Goal: Information Seeking & Learning: Learn about a topic

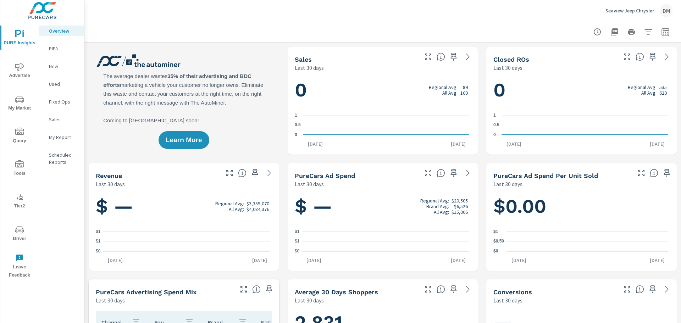
click at [640, 9] on p "Seaview Jeep Chrysler" at bounding box center [630, 10] width 49 height 6
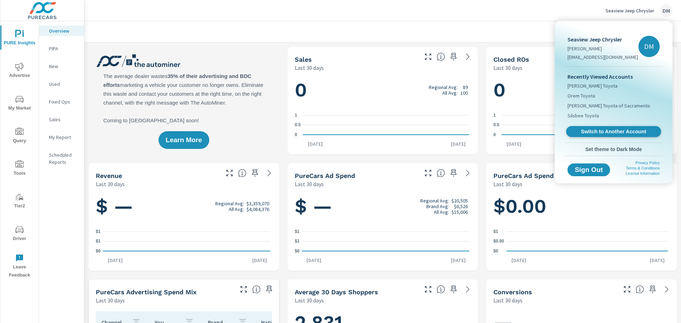
click at [596, 134] on span "Switch to Another Account" at bounding box center [613, 131] width 87 height 7
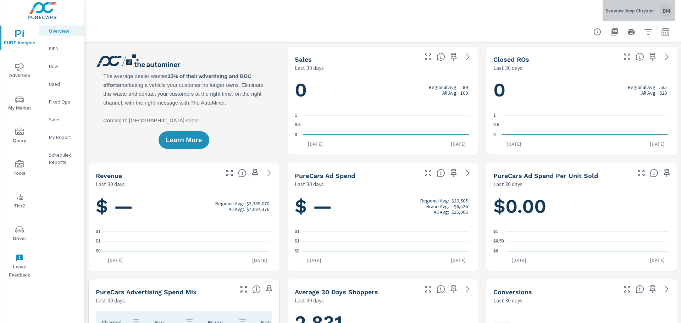
click at [617, 10] on p "Seaview Jeep Chrysler" at bounding box center [630, 10] width 49 height 6
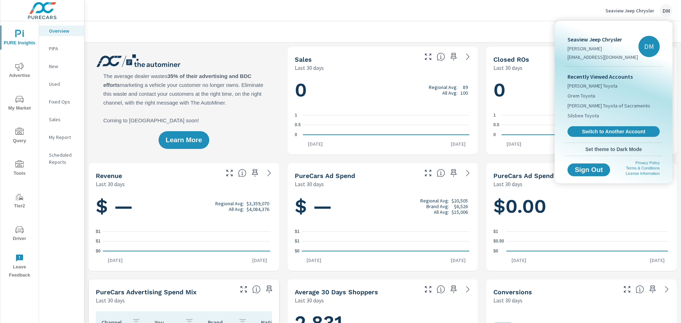
click at [20, 103] on div at bounding box center [340, 161] width 681 height 323
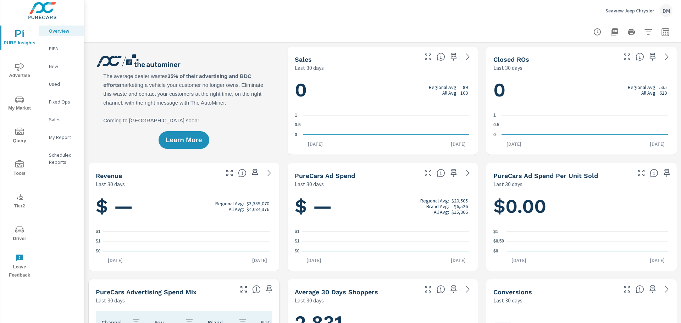
click at [23, 105] on span "My Market" at bounding box center [19, 103] width 34 height 17
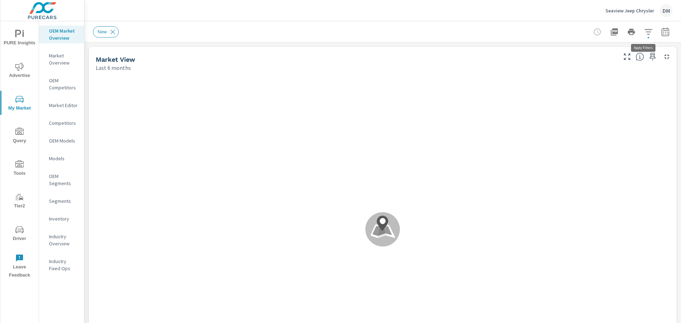
click at [646, 32] on icon "button" at bounding box center [648, 32] width 9 height 9
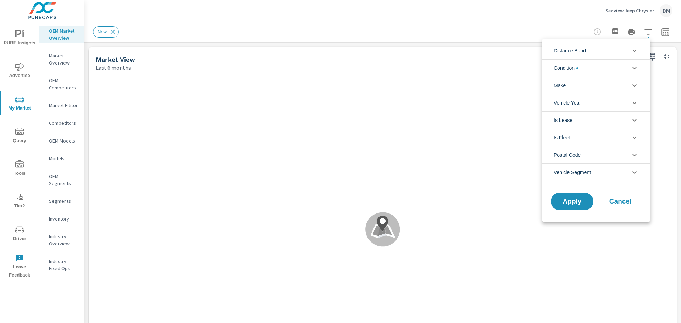
click at [626, 62] on li "Condition" at bounding box center [597, 67] width 108 height 17
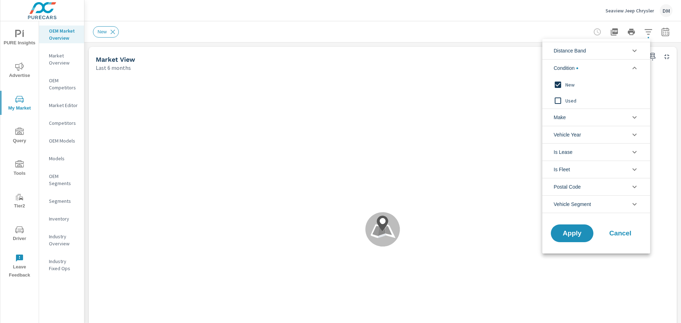
click at [618, 112] on li "Make" at bounding box center [597, 117] width 108 height 17
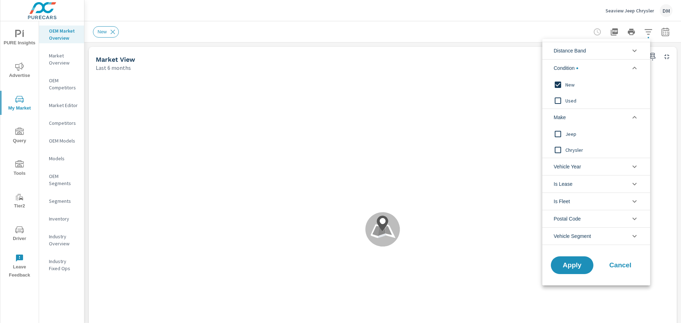
click at [557, 131] on input "filter options" at bounding box center [558, 134] width 15 height 15
click at [558, 145] on input "filter options" at bounding box center [558, 150] width 15 height 15
click at [576, 268] on span "Apply" at bounding box center [572, 265] width 29 height 7
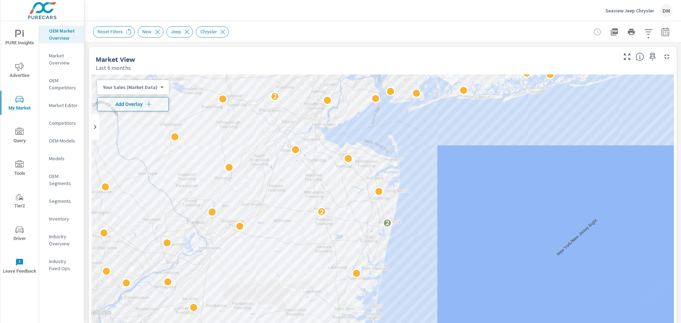
click at [153, 85] on body "PURE Insights Advertise My Market Query Tools Tier2 Driver Leave Feedback OEM M…" at bounding box center [340, 161] width 681 height 323
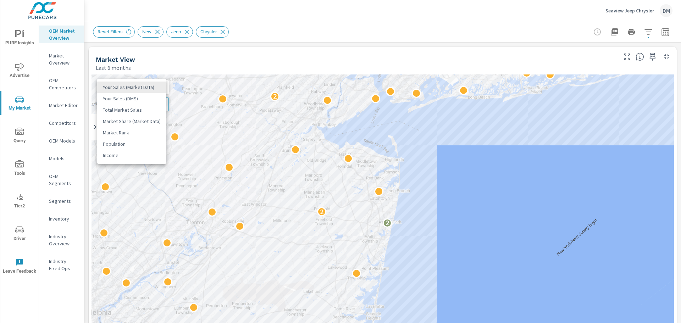
click at [146, 107] on li "Total Market Sales" at bounding box center [131, 109] width 69 height 11
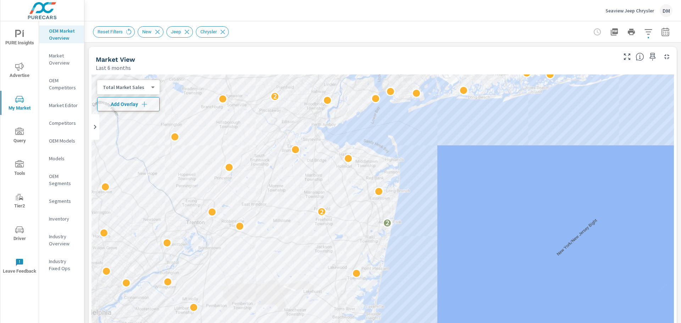
click at [145, 107] on icon "button" at bounding box center [144, 104] width 7 height 7
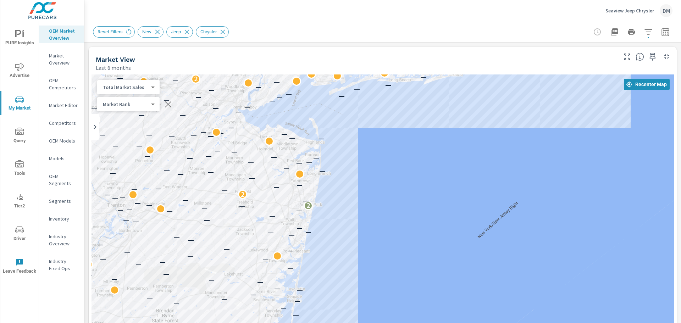
drag, startPoint x: 525, startPoint y: 260, endPoint x: 434, endPoint y: 240, distance: 93.3
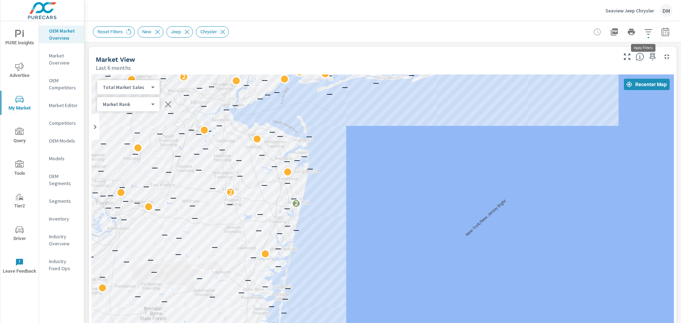
click at [645, 34] on icon "button" at bounding box center [648, 31] width 7 height 5
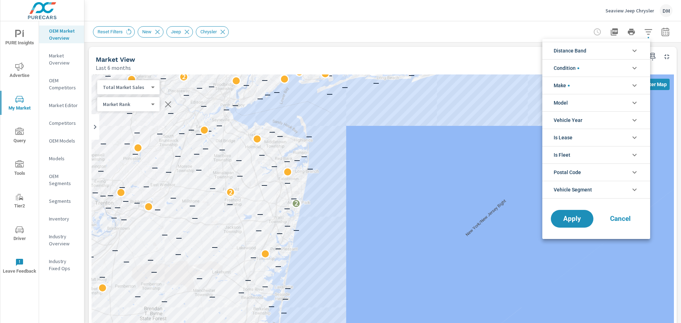
scroll to position [16, 0]
click at [584, 57] on span "Distance Band" at bounding box center [570, 50] width 33 height 17
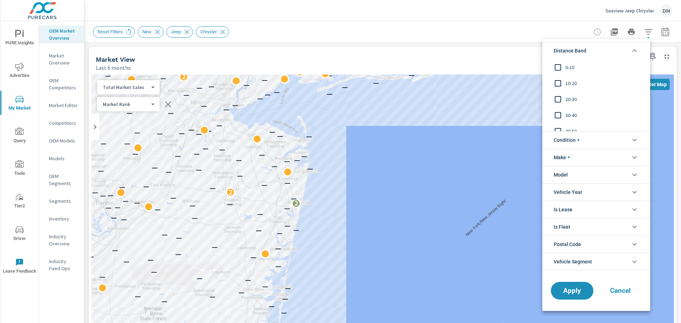
click at [557, 66] on input "filter options" at bounding box center [558, 67] width 15 height 15
click at [557, 82] on input "filter options" at bounding box center [558, 83] width 15 height 15
click at [556, 100] on input "filter options" at bounding box center [558, 99] width 15 height 15
click at [569, 294] on span "Apply" at bounding box center [572, 290] width 29 height 7
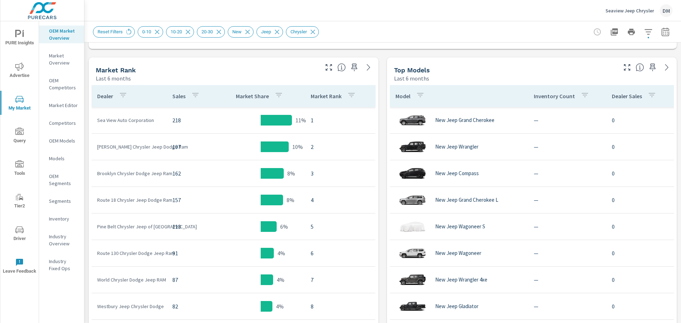
scroll to position [330, 0]
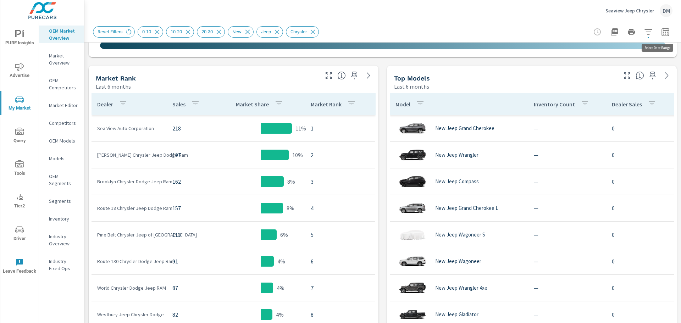
click at [661, 30] on icon "button" at bounding box center [665, 32] width 9 height 9
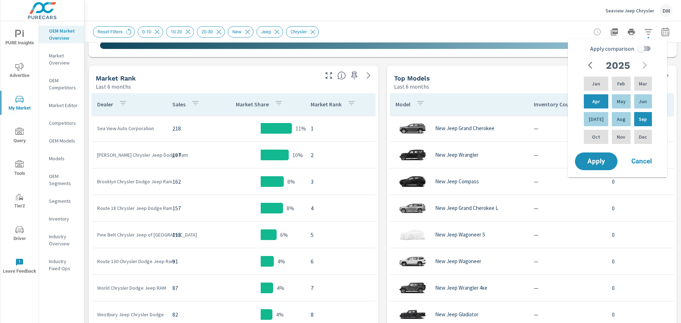
click at [649, 50] on input "Apply comparison" at bounding box center [641, 48] width 40 height 13
checkbox input "true"
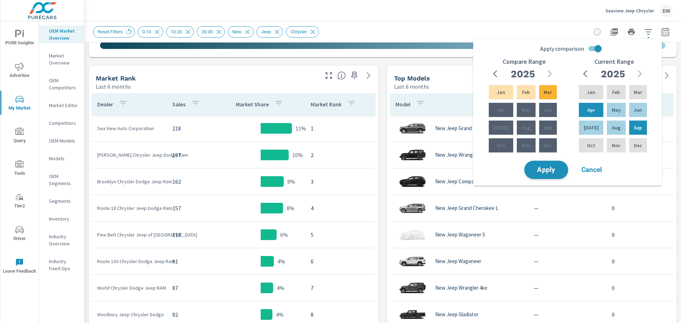
click at [552, 171] on span "Apply" at bounding box center [546, 170] width 29 height 7
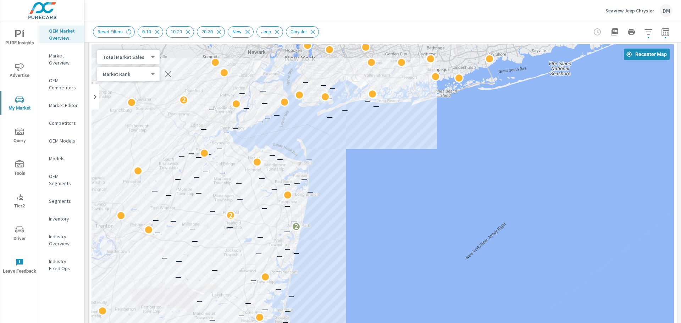
scroll to position [32, 0]
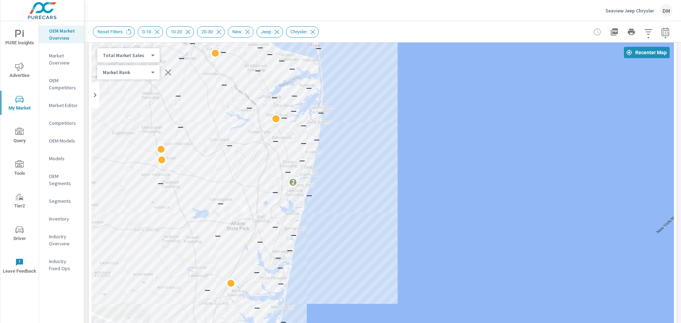
drag, startPoint x: 273, startPoint y: 238, endPoint x: 520, endPoint y: 148, distance: 262.7
click at [520, 148] on div "— — — — — — — — — — — — — — — — — — — — — — — — — — — — 2 — — — — — — — — — — —…" at bounding box center [383, 240] width 583 height 395
click at [454, 155] on div "— — — — — — — — — — — — — — — — — — — — — — — — — — — — — — — — — — — — — 2 — —…" at bounding box center [383, 240] width 583 height 395
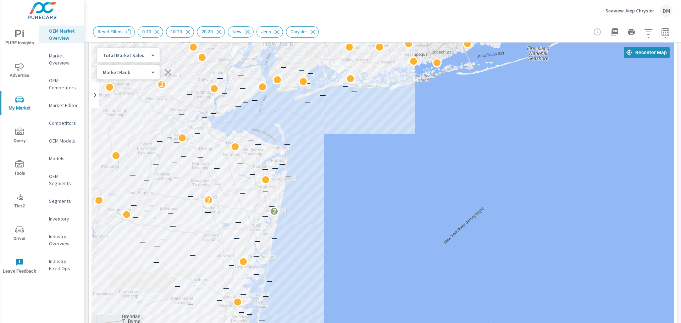
drag, startPoint x: 474, startPoint y: 172, endPoint x: 372, endPoint y: 214, distance: 110.5
click at [372, 214] on div "— — — — — — — — — — — — — — — — — — — — — — — — — — — — — — 2 — — — 2 — — — — —…" at bounding box center [383, 240] width 583 height 395
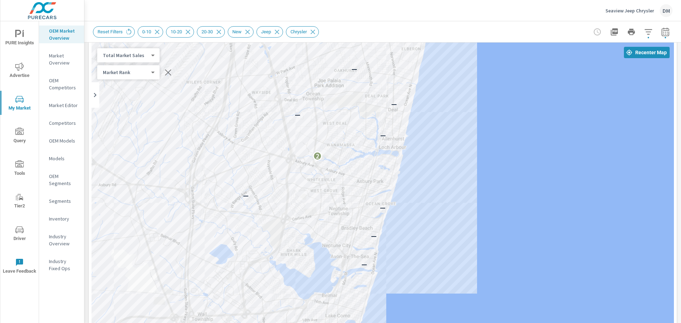
drag, startPoint x: 362, startPoint y: 262, endPoint x: 499, endPoint y: 308, distance: 144.5
click at [499, 308] on div "— — — — — — — — — — — — — — — — 2 — — — — — — — — — — — — — — — —" at bounding box center [383, 240] width 583 height 395
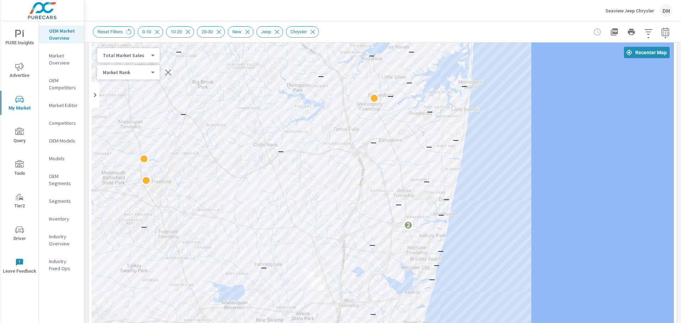
drag, startPoint x: 502, startPoint y: 247, endPoint x: 500, endPoint y: 253, distance: 6.4
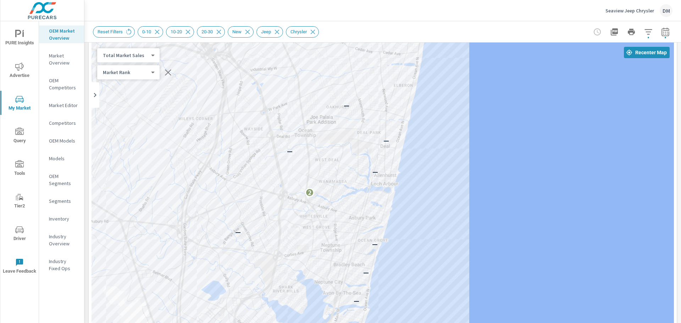
click at [626, 12] on p "Seaview Jeep Chrysler" at bounding box center [630, 10] width 49 height 6
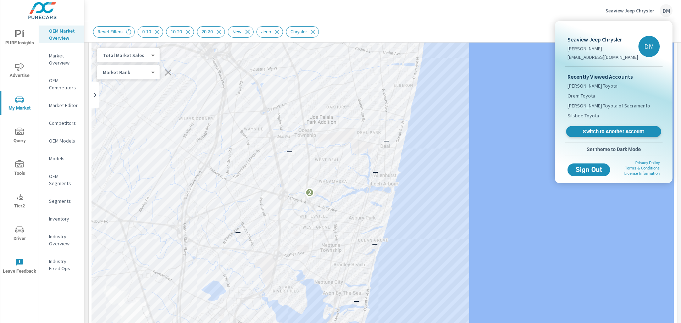
click at [602, 129] on span "Switch to Another Account" at bounding box center [613, 131] width 87 height 7
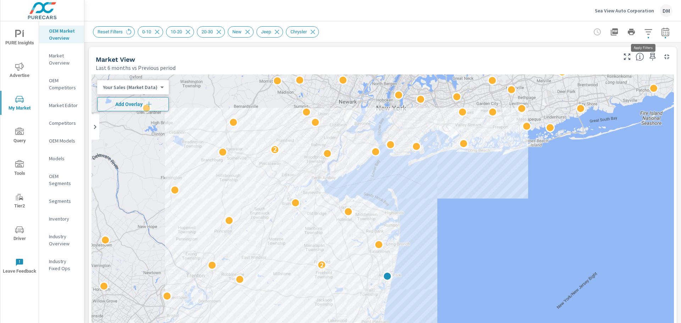
click at [648, 32] on button "button" at bounding box center [649, 32] width 14 height 14
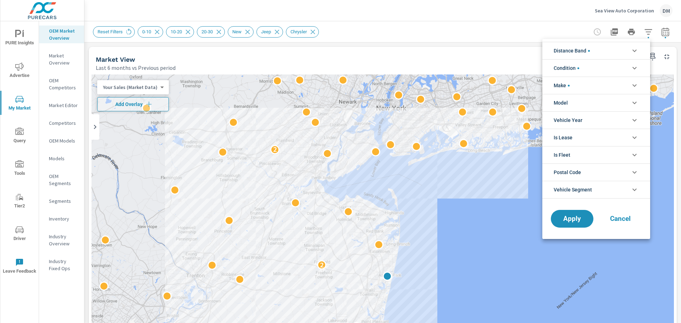
scroll to position [48, 0]
click at [621, 65] on li "Condition" at bounding box center [597, 67] width 108 height 17
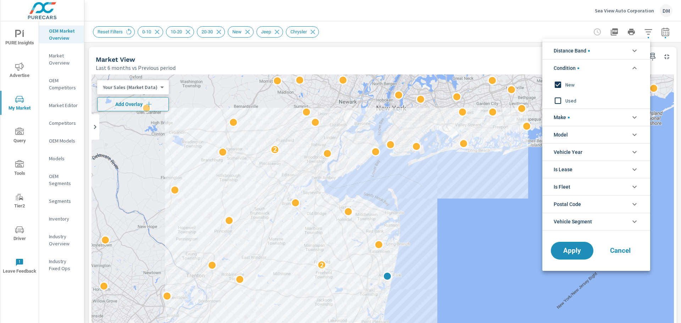
click at [604, 114] on li "Make" at bounding box center [597, 117] width 108 height 17
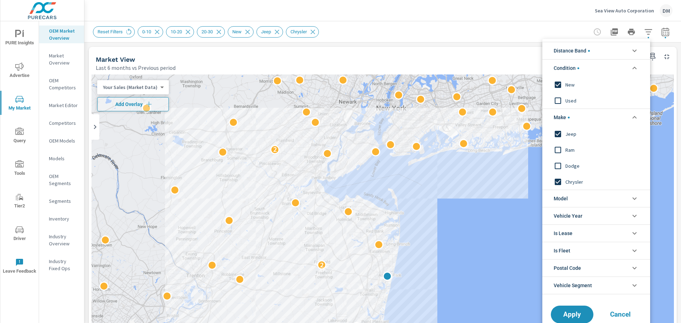
scroll to position [0, 0]
click at [557, 148] on input "filter options" at bounding box center [558, 150] width 15 height 15
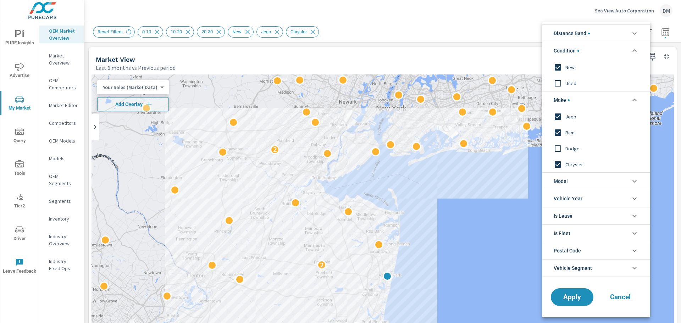
click at [558, 147] on input "filter options" at bounding box center [558, 148] width 15 height 15
click at [610, 31] on li "Distance Band" at bounding box center [597, 32] width 108 height 17
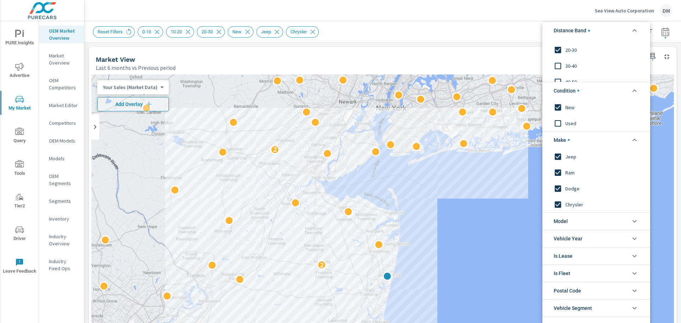
scroll to position [56, 0]
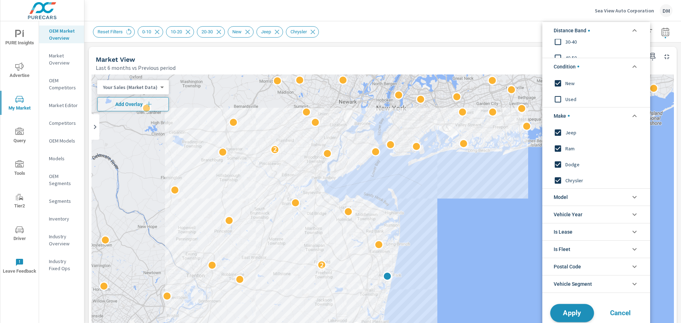
click at [578, 313] on span "Apply" at bounding box center [572, 313] width 29 height 7
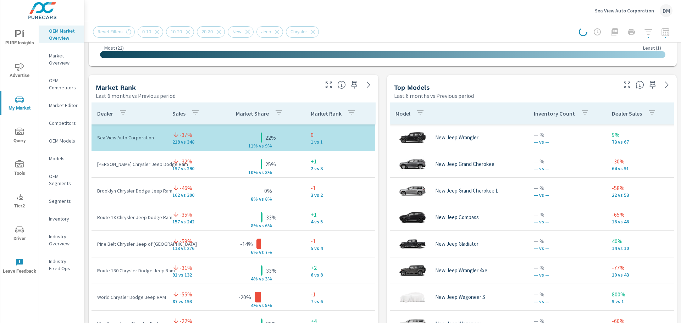
scroll to position [431, 0]
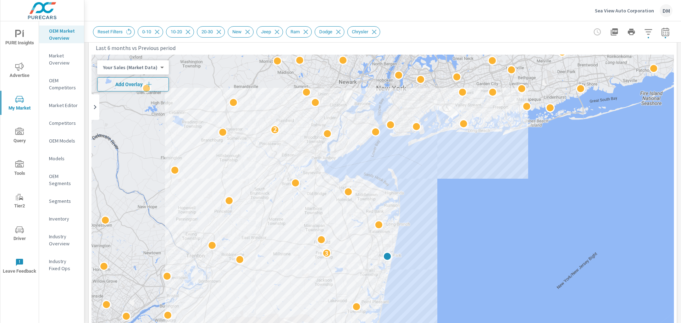
scroll to position [18, 0]
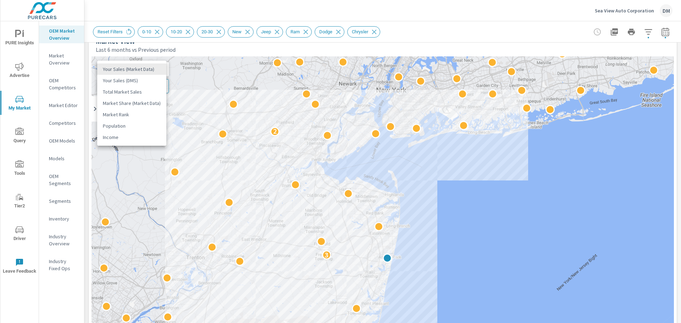
click at [152, 71] on body "PURE Insights Advertise My Market Query Tools Tier2 Driver Leave Feedback OEM M…" at bounding box center [340, 161] width 681 height 323
click at [143, 93] on li "Total Market Sales" at bounding box center [131, 91] width 69 height 11
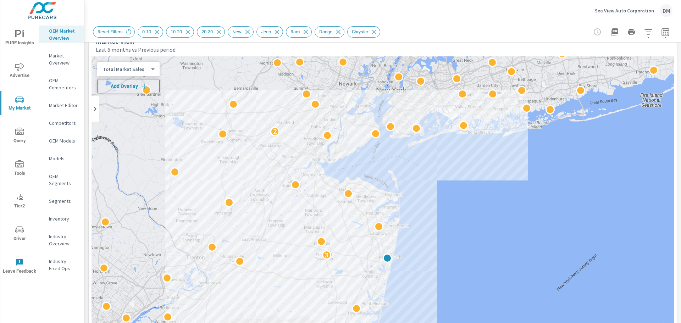
click at [142, 89] on icon "button" at bounding box center [144, 86] width 7 height 7
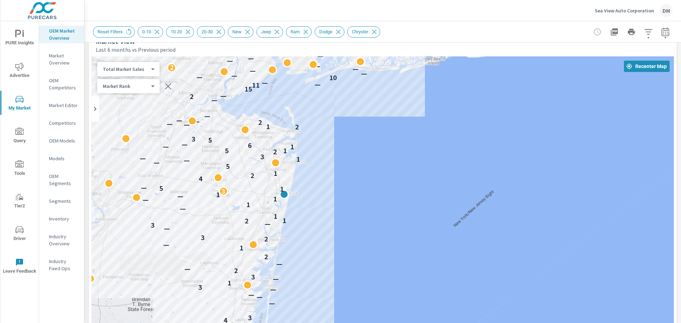
drag, startPoint x: 501, startPoint y: 261, endPoint x: 397, endPoint y: 198, distance: 122.0
